Goal: Book appointment/travel/reservation

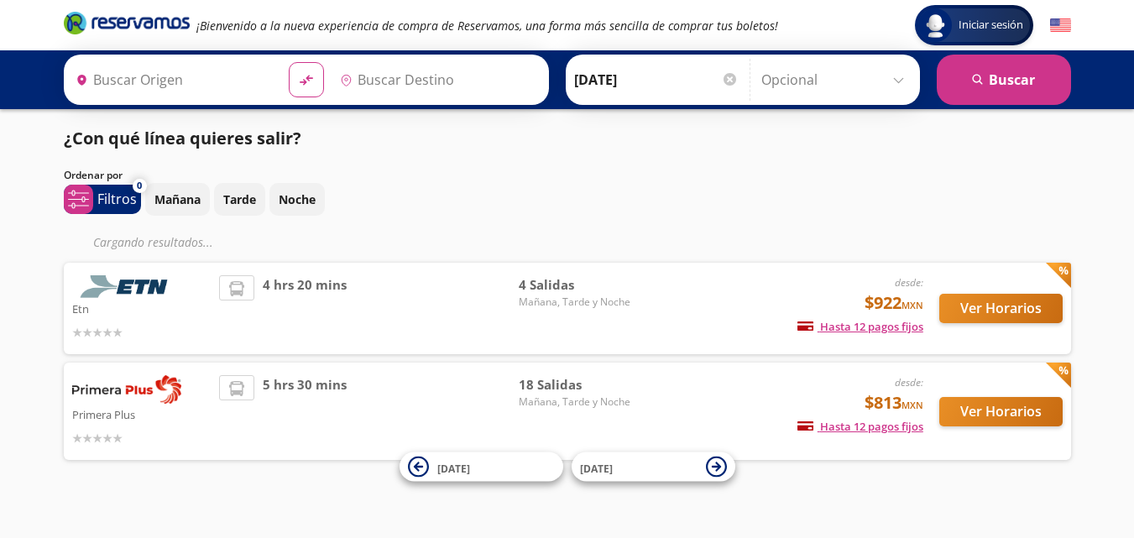
type input "[GEOGRAPHIC_DATA], [GEOGRAPHIC_DATA]"
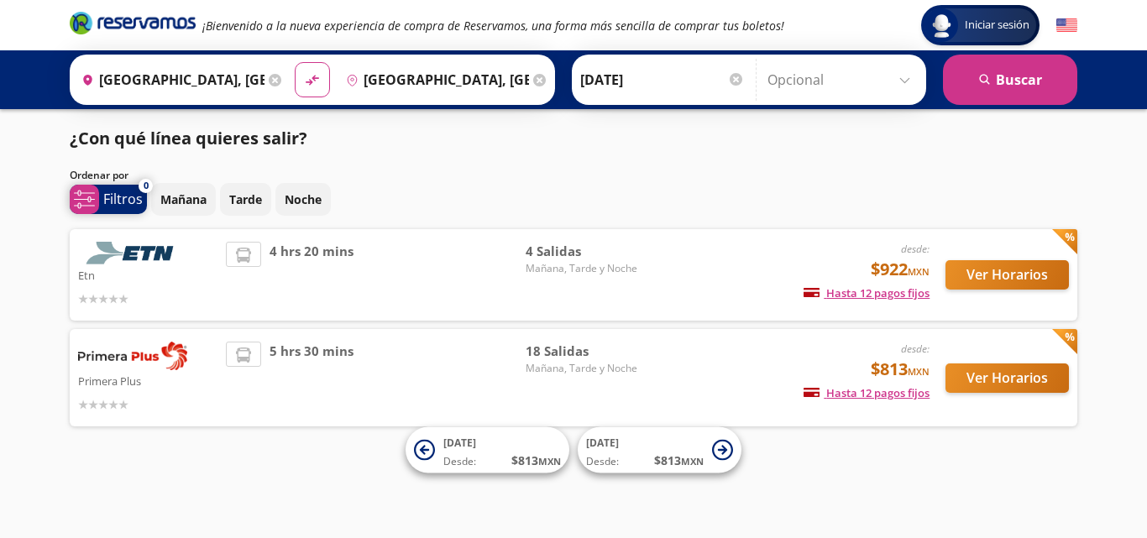
click at [118, 205] on p "Filtros" at bounding box center [122, 199] width 39 height 20
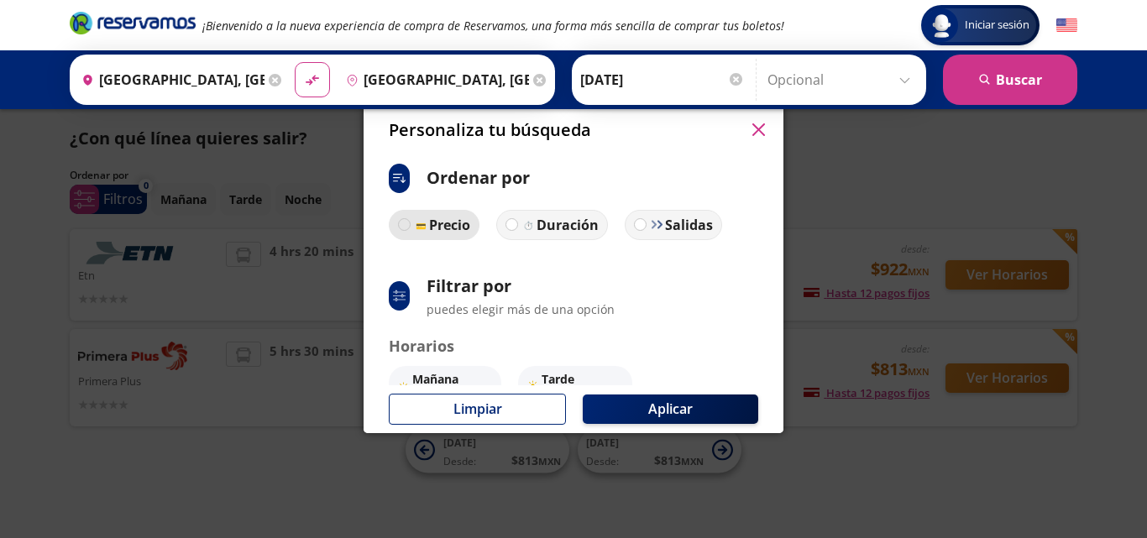
click at [410, 227] on div at bounding box center [404, 224] width 13 height 13
click at [410, 227] on input "Precio" at bounding box center [404, 224] width 11 height 11
radio input "true"
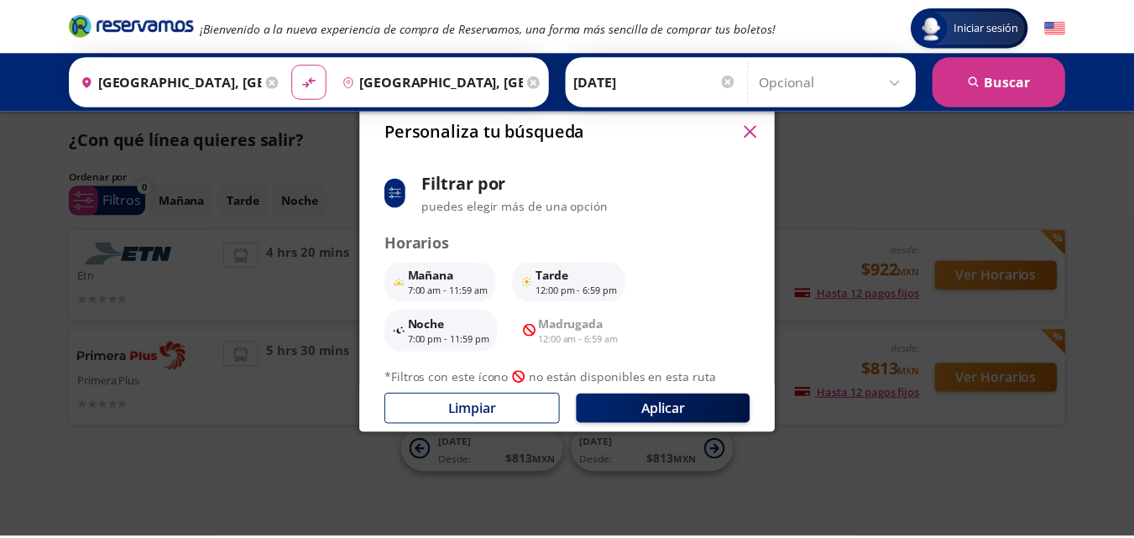
scroll to position [129, 0]
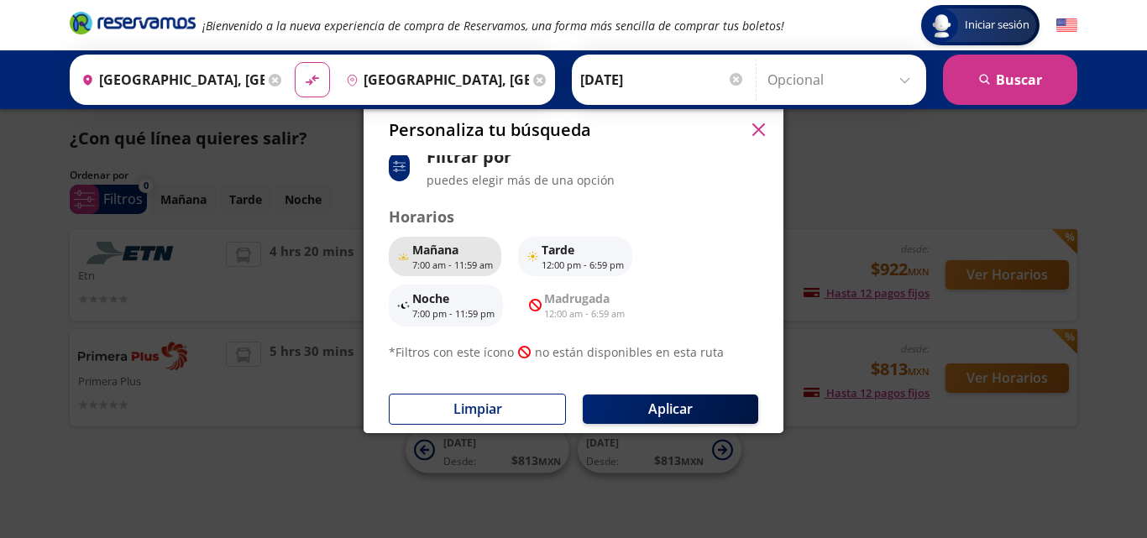
click at [458, 255] on p "Mañana" at bounding box center [452, 250] width 81 height 18
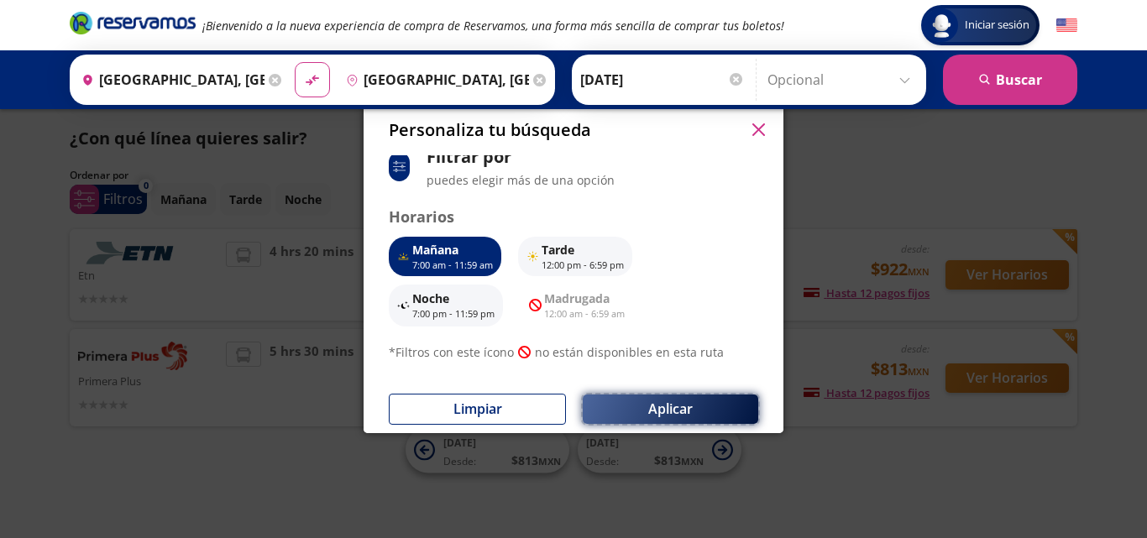
click at [661, 404] on button "Aplicar" at bounding box center [670, 408] width 175 height 29
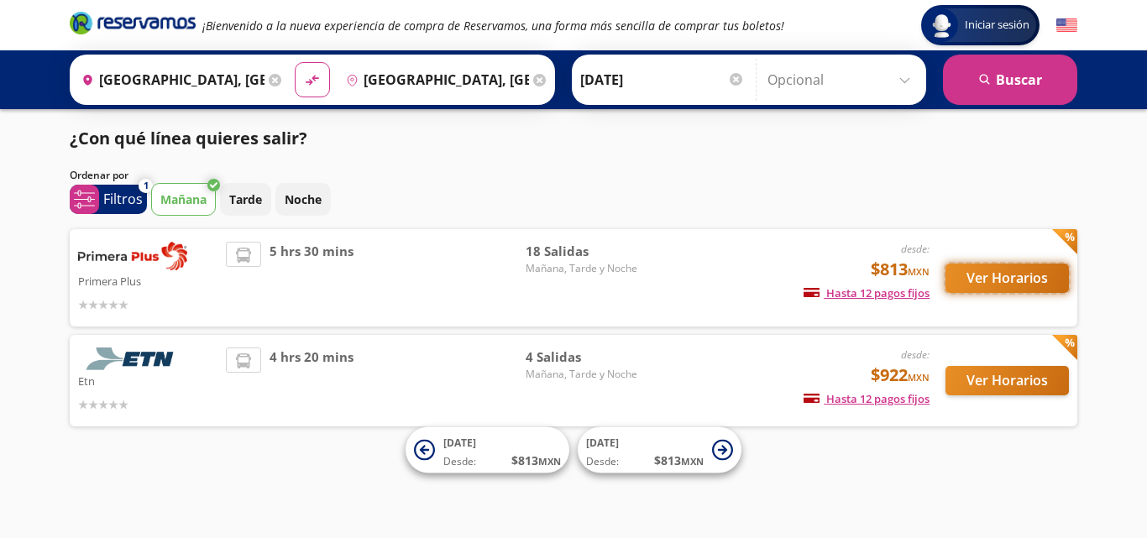
click at [990, 270] on button "Ver Horarios" at bounding box center [1006, 278] width 123 height 29
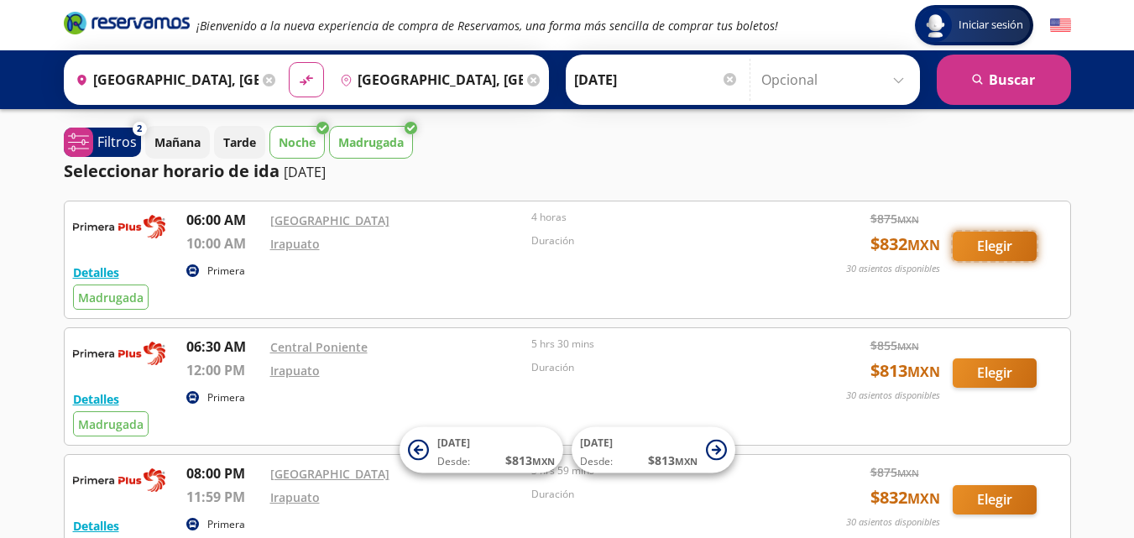
click at [994, 246] on button "Elegir" at bounding box center [995, 246] width 84 height 29
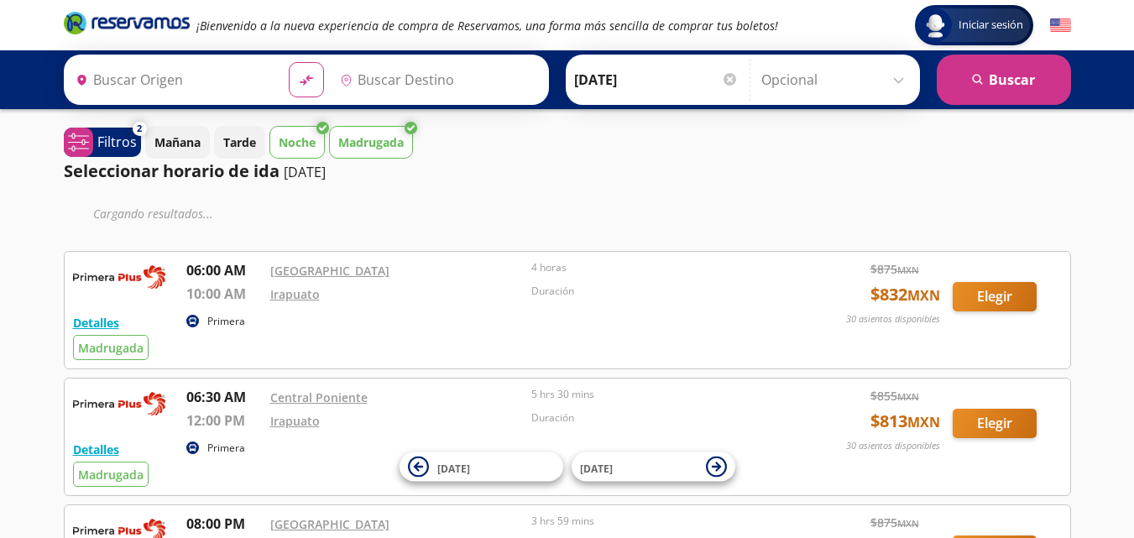
type input "[GEOGRAPHIC_DATA], [GEOGRAPHIC_DATA]"
